Goal: Task Accomplishment & Management: Complete application form

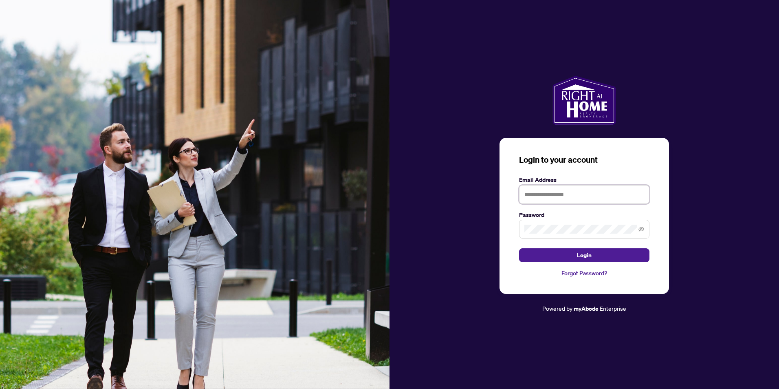
click at [547, 196] on input "text" at bounding box center [584, 194] width 130 height 19
type input "**********"
click at [598, 253] on button "Login" at bounding box center [584, 255] width 130 height 14
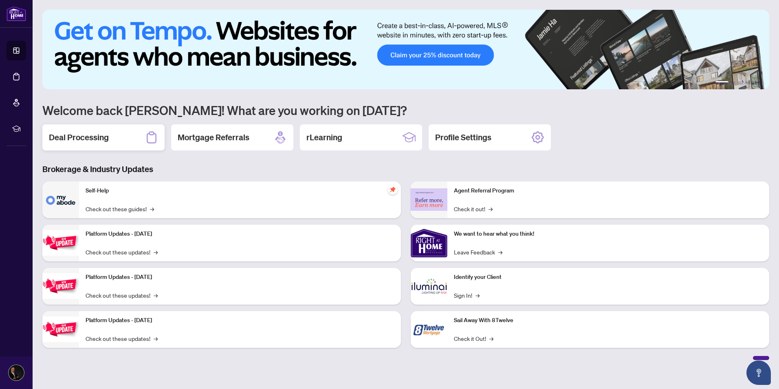
click at [87, 142] on h2 "Deal Processing" at bounding box center [79, 137] width 60 height 11
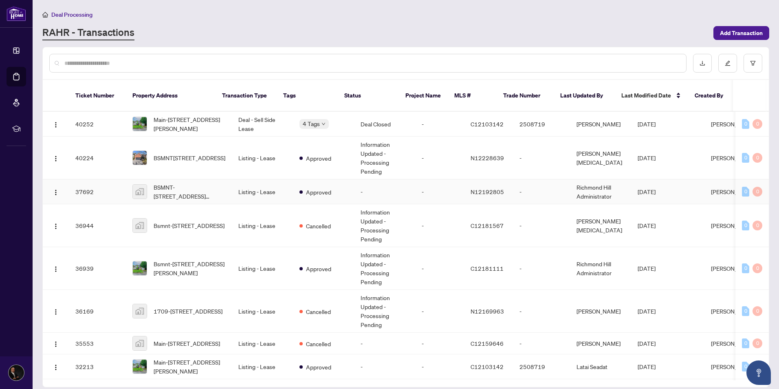
click at [293, 187] on td "Approved" at bounding box center [323, 191] width 61 height 25
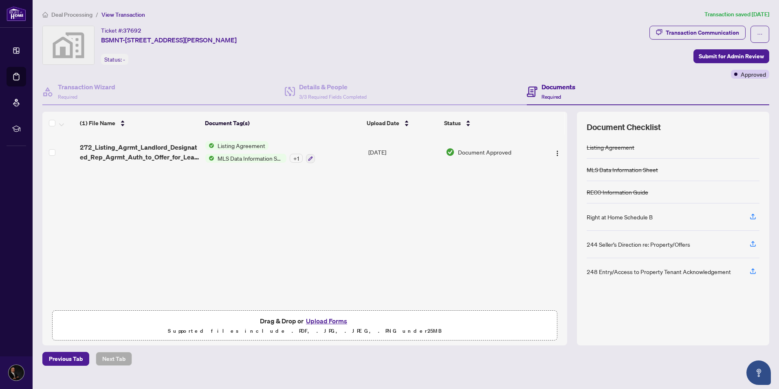
click at [334, 322] on button "Upload Forms" at bounding box center [327, 320] width 46 height 11
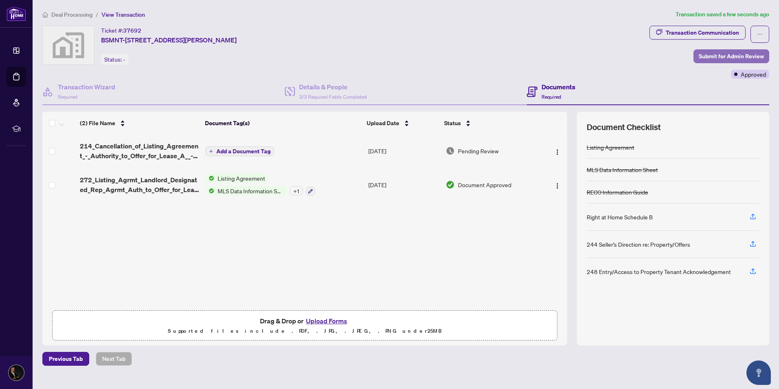
click at [715, 56] on span "Submit for Admin Review" at bounding box center [731, 56] width 65 height 13
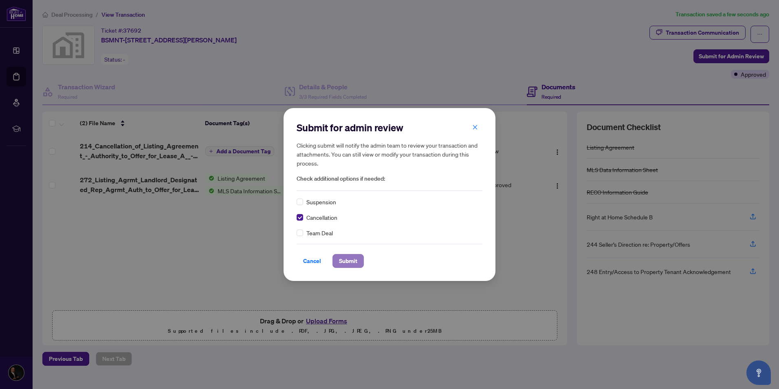
click at [350, 258] on span "Submit" at bounding box center [348, 260] width 18 height 13
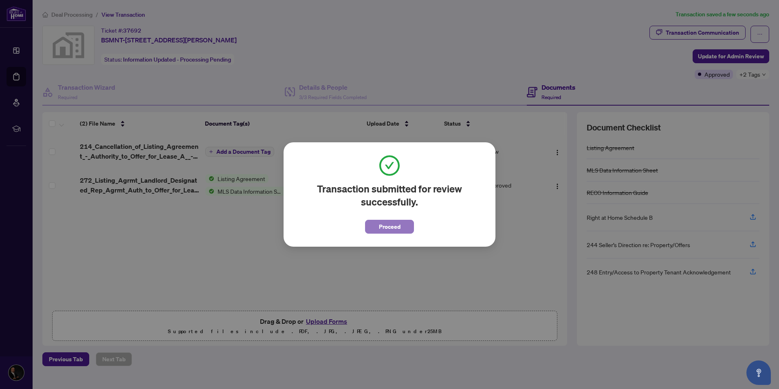
click at [394, 225] on span "Proceed" at bounding box center [390, 226] width 22 height 13
